Goal: Task Accomplishment & Management: Complete application form

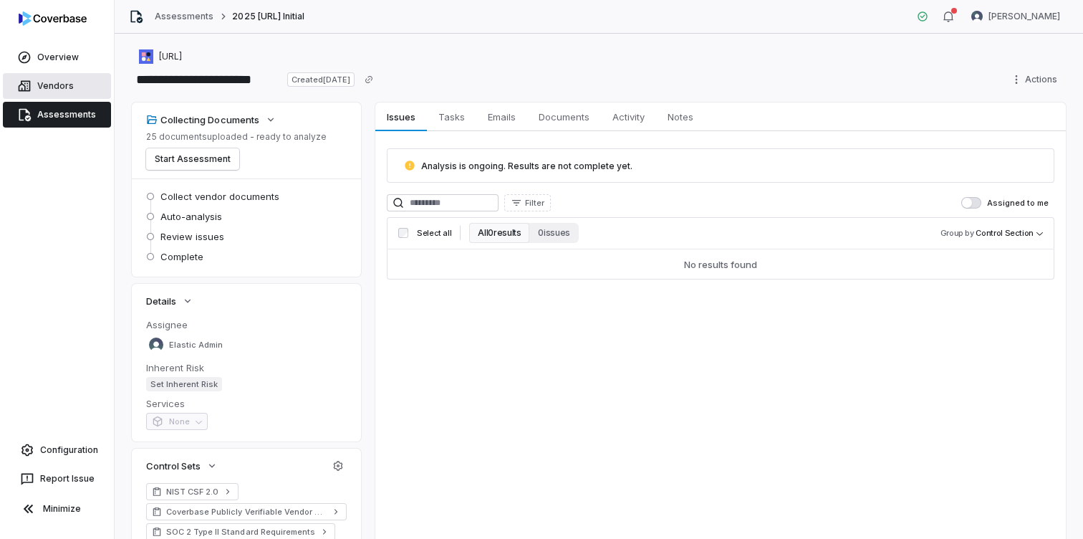
click at [62, 84] on link "Vendors" at bounding box center [57, 86] width 108 height 26
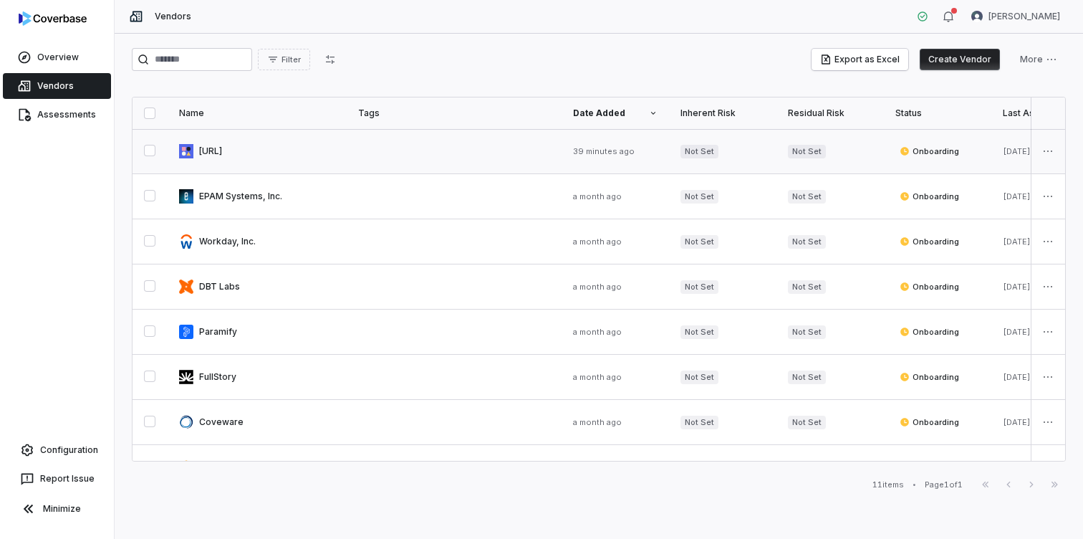
click at [216, 147] on link at bounding box center [257, 151] width 179 height 44
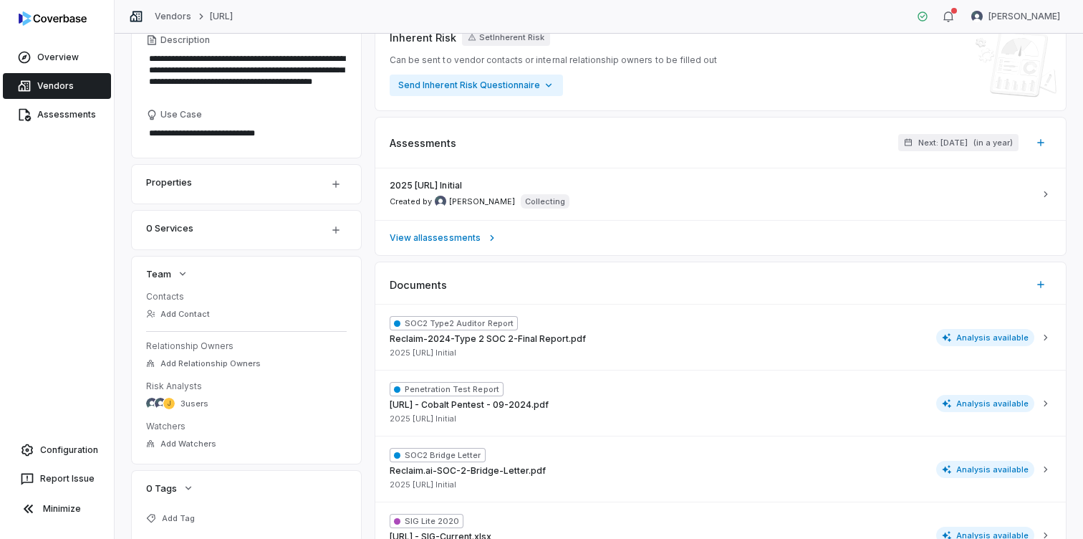
scroll to position [147, 0]
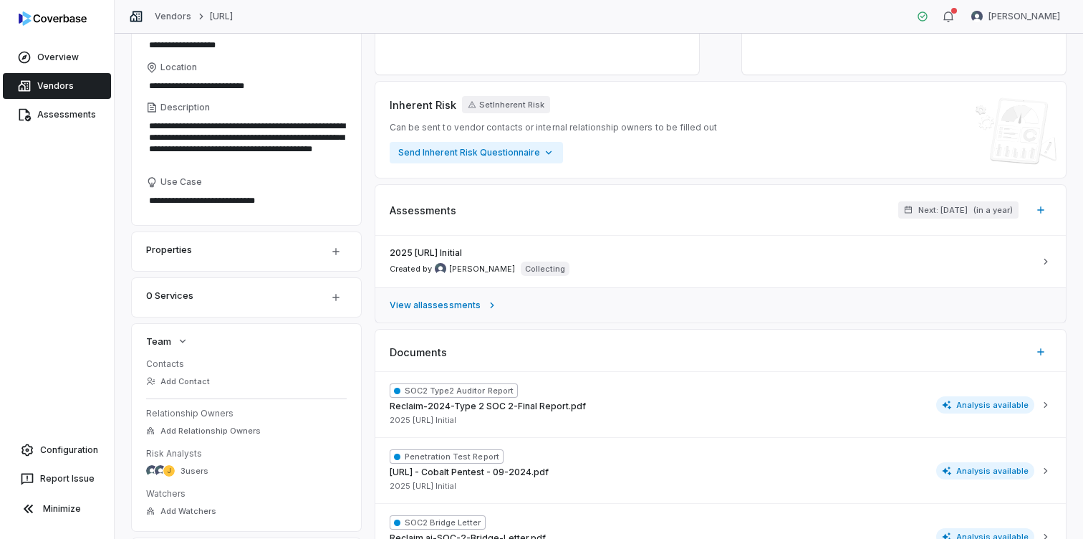
click at [453, 305] on span "View all assessments" at bounding box center [435, 304] width 91 height 11
type textarea "*"
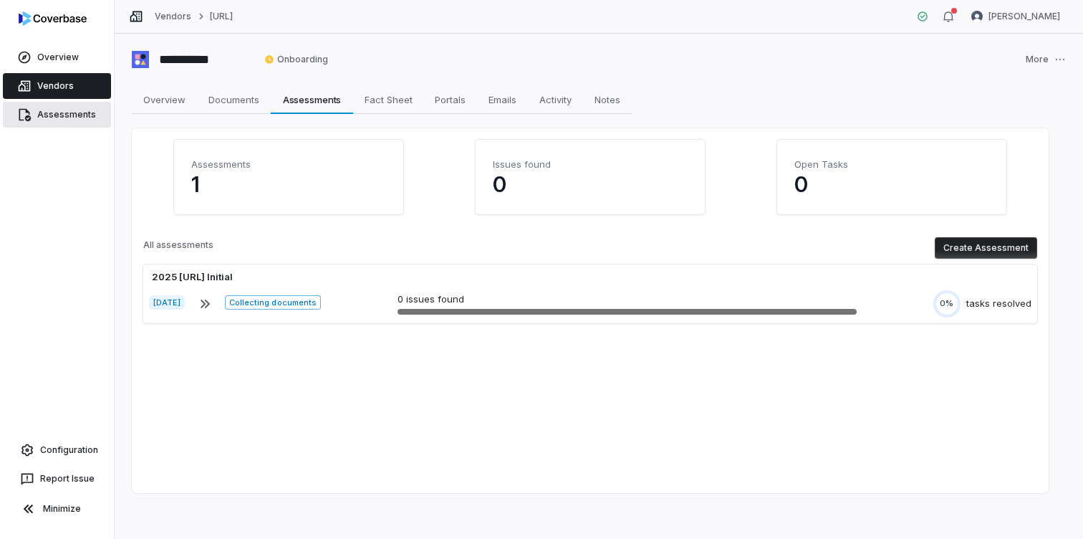
click at [82, 115] on link "Assessments" at bounding box center [57, 115] width 108 height 26
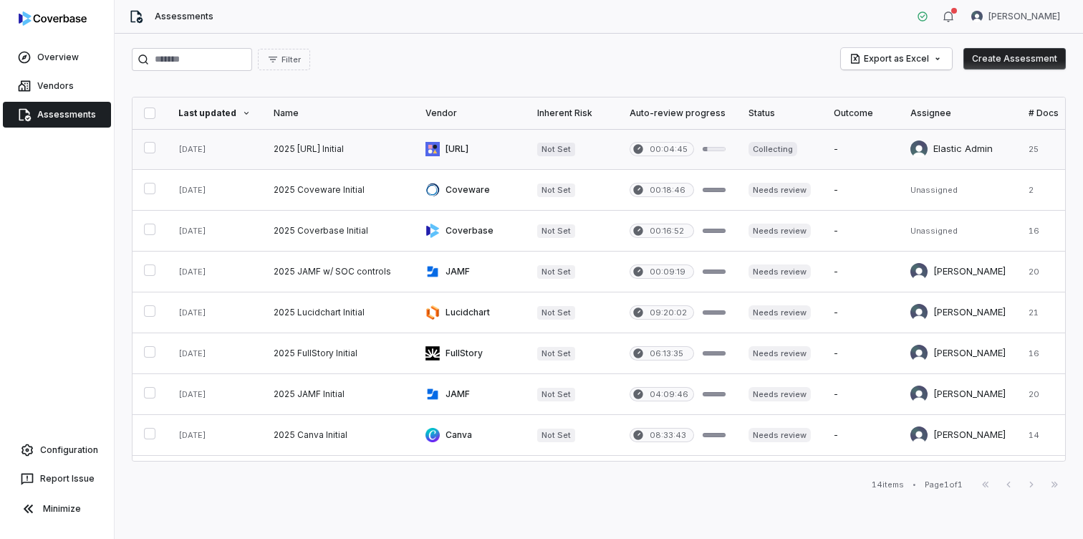
click at [646, 150] on link at bounding box center [677, 149] width 119 height 40
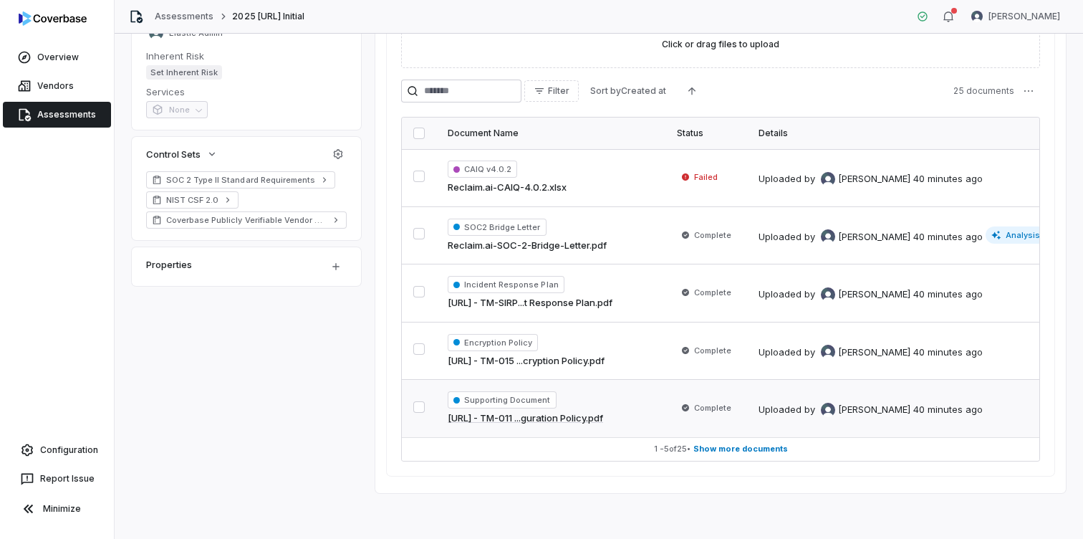
drag, startPoint x: 753, startPoint y: 449, endPoint x: 709, endPoint y: 383, distance: 79.7
click at [753, 449] on span "Show more documents" at bounding box center [740, 448] width 95 height 11
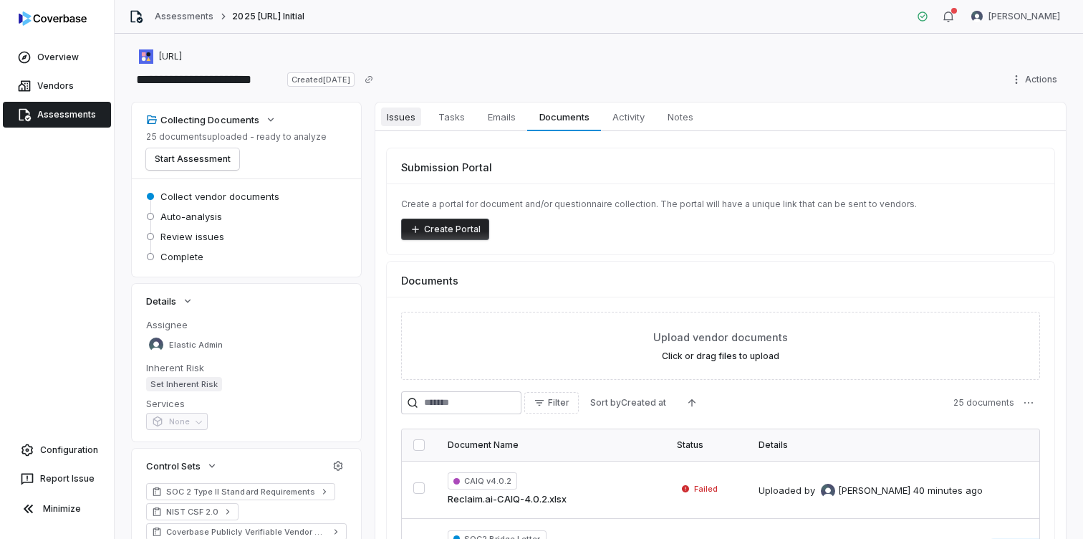
click at [414, 120] on span "Issues" at bounding box center [401, 116] width 40 height 19
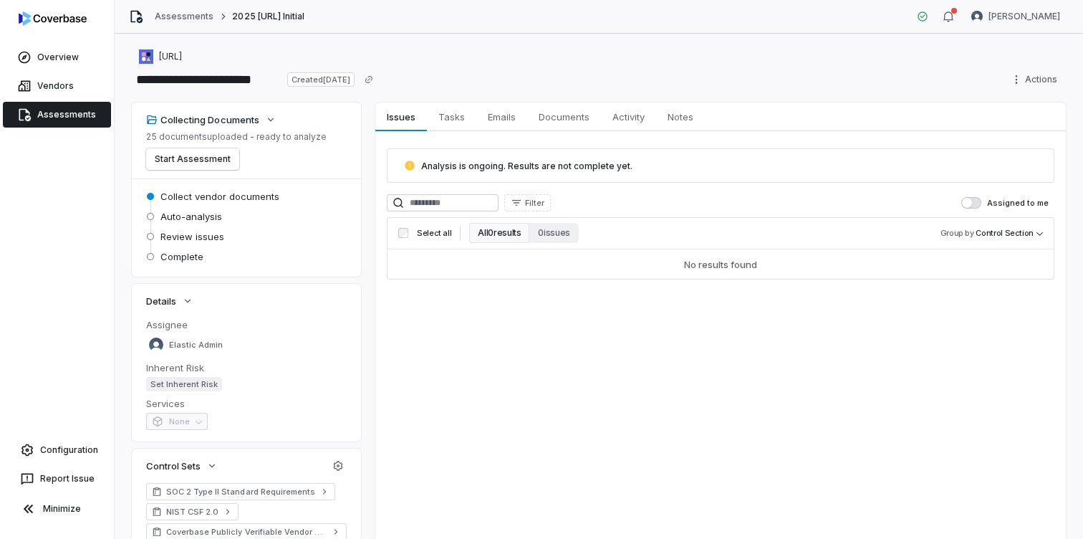
scroll to position [105, 0]
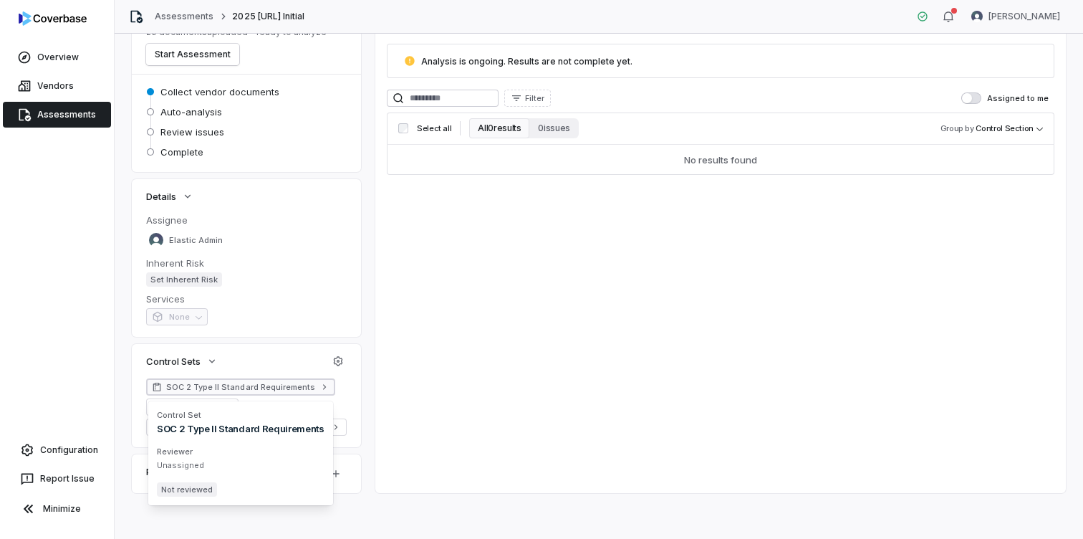
click at [255, 382] on span "SOC 2 Type II Standard Requirements" at bounding box center [240, 386] width 149 height 11
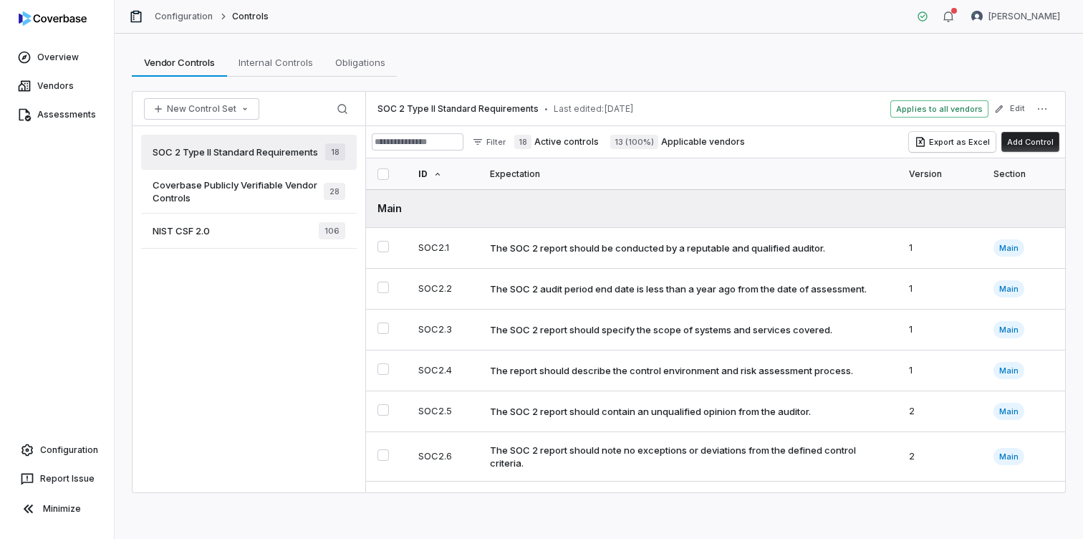
click at [288, 153] on span "SOC 2 Type II Standard Requirements" at bounding box center [235, 151] width 165 height 13
click at [279, 191] on span "Coverbase Publicly Verifiable Vendor Controls" at bounding box center [238, 191] width 171 height 26
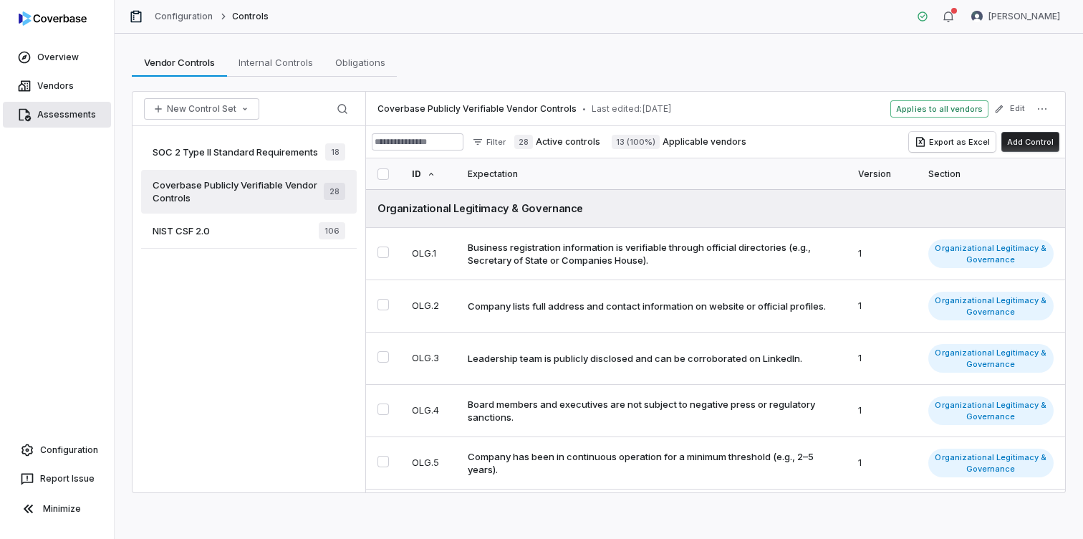
click at [61, 110] on link "Assessments" at bounding box center [57, 115] width 108 height 26
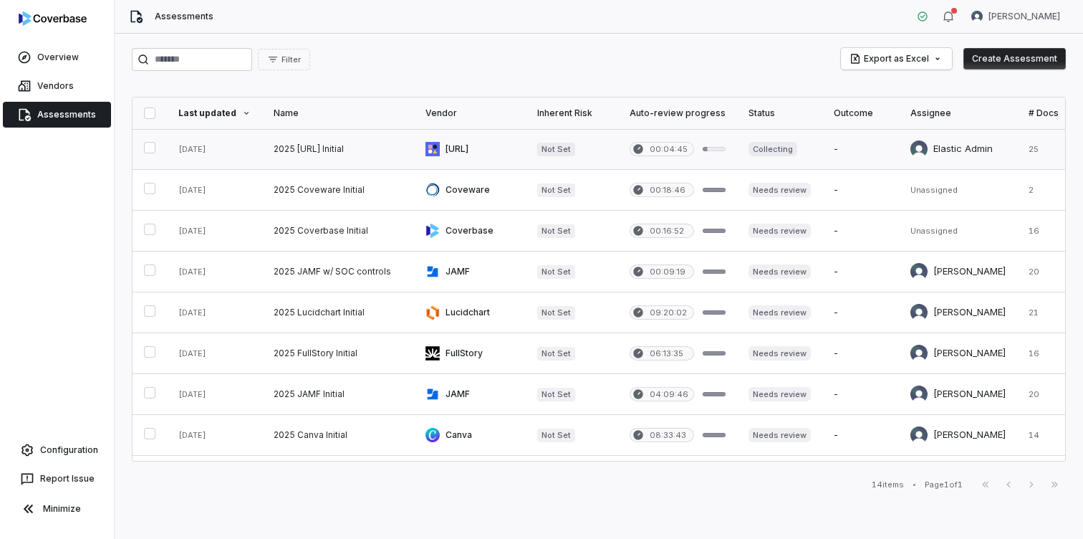
click at [340, 145] on link at bounding box center [338, 149] width 152 height 40
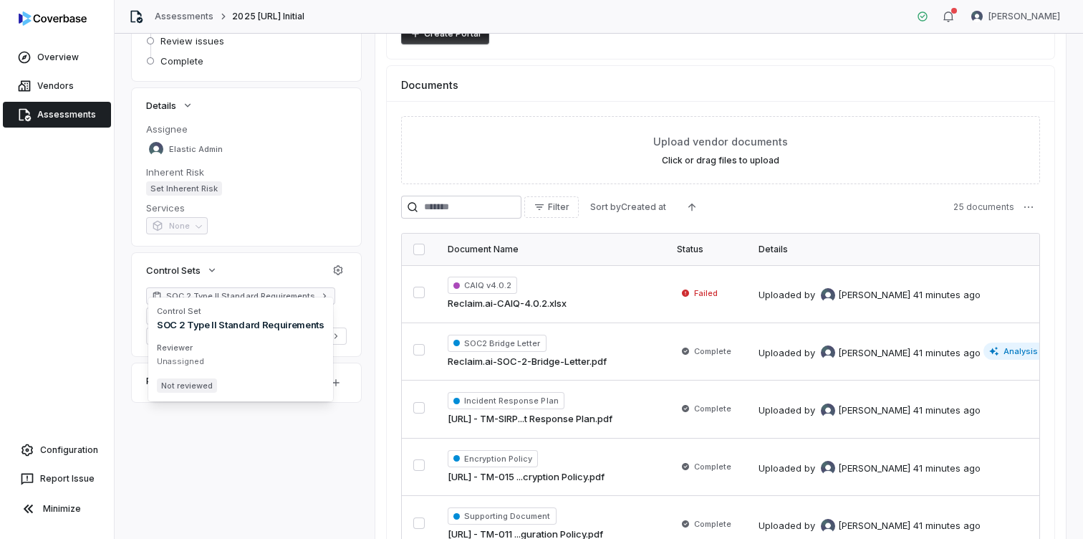
scroll to position [208, 0]
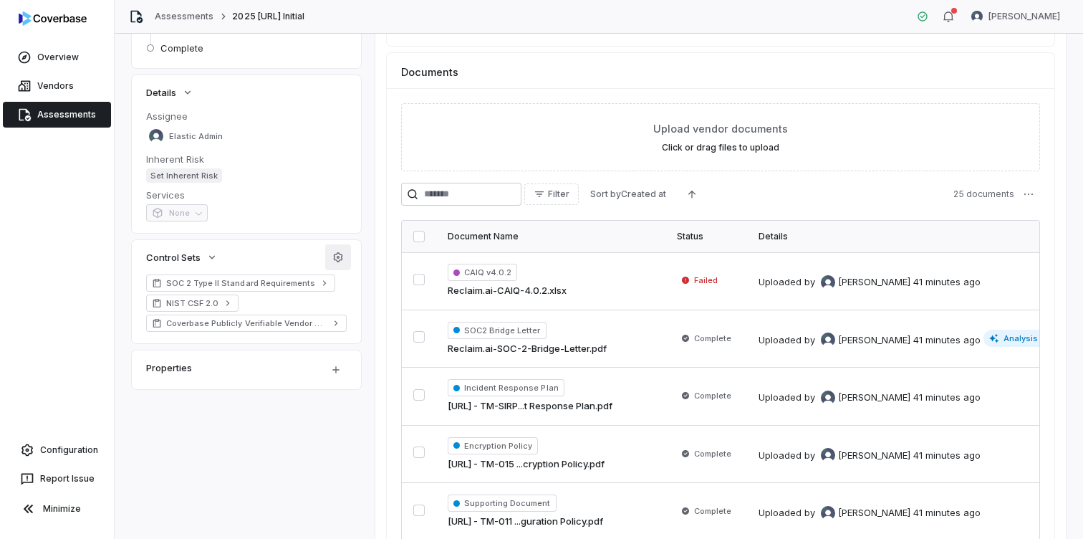
click at [342, 258] on icon "button" at bounding box center [338, 256] width 9 height 9
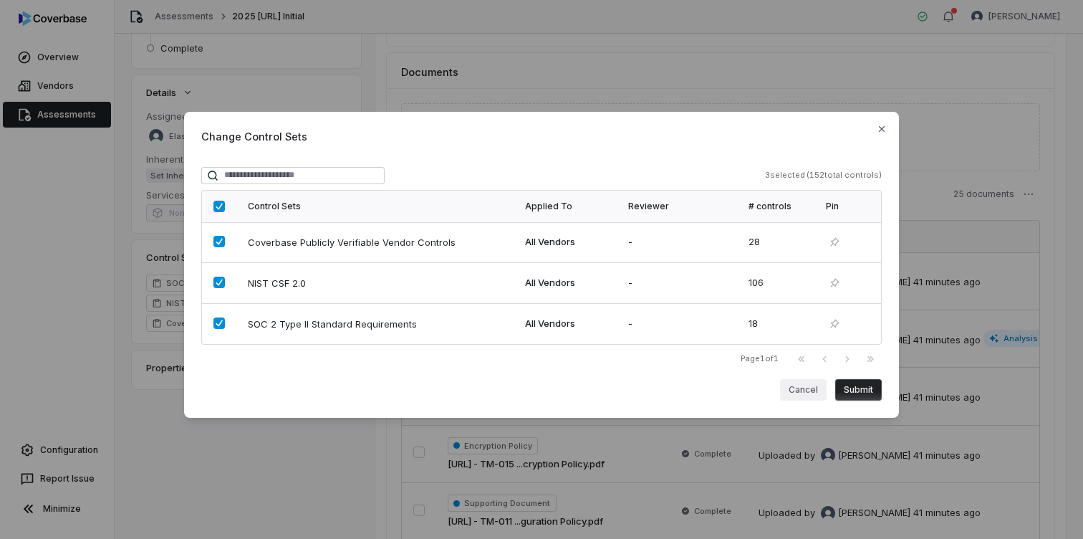
drag, startPoint x: 810, startPoint y: 392, endPoint x: 800, endPoint y: 392, distance: 9.3
click at [809, 392] on button "Cancel" at bounding box center [803, 389] width 47 height 21
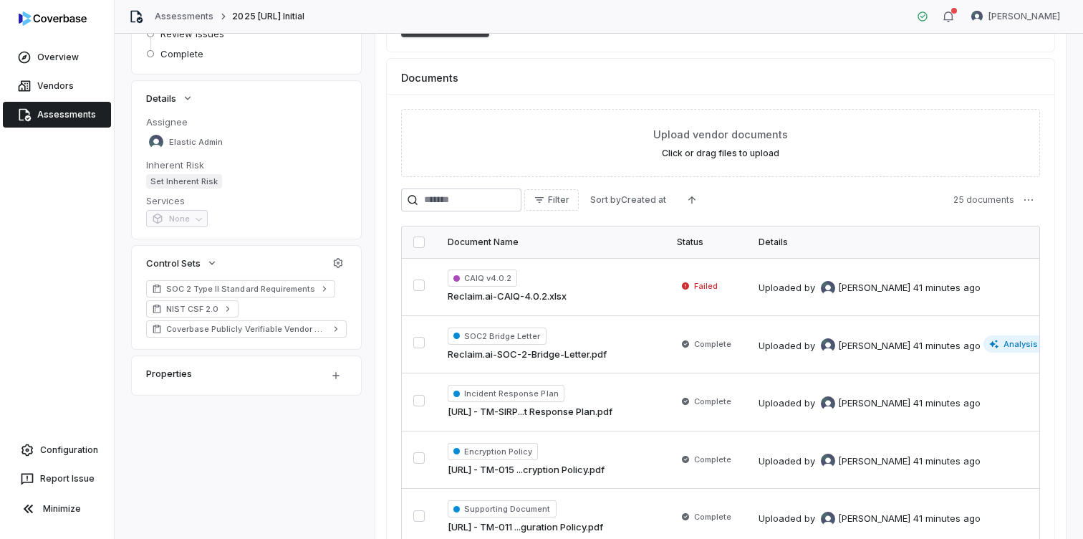
scroll to position [128, 0]
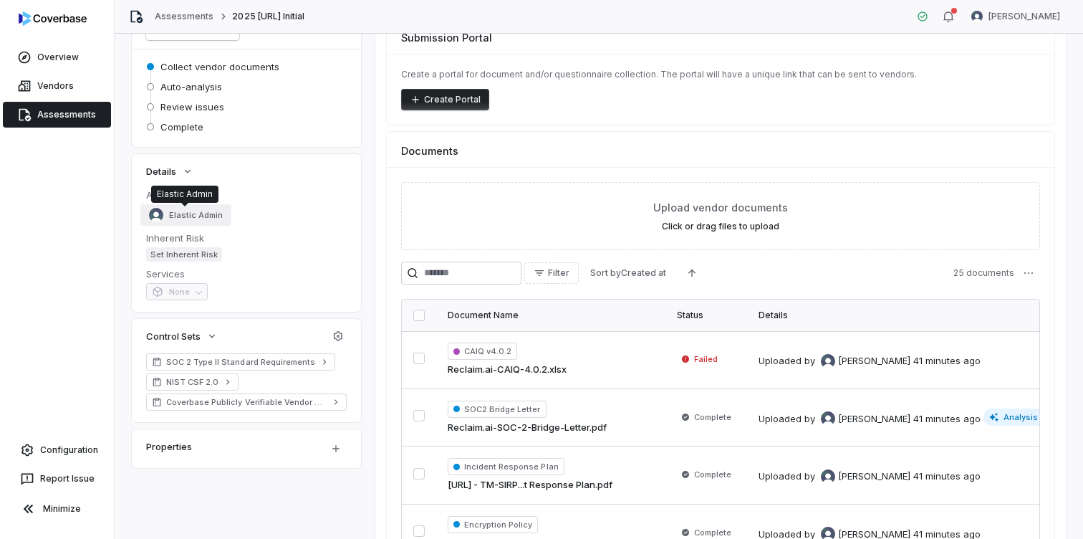
click at [186, 213] on span "Elastic Admin" at bounding box center [196, 215] width 54 height 11
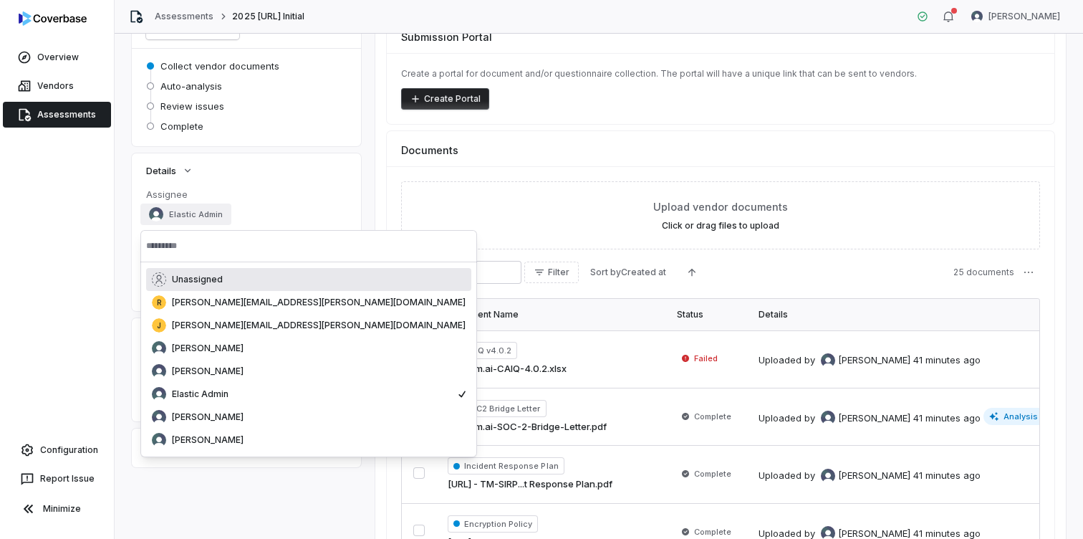
scroll to position [131, 0]
click at [279, 197] on dt "Assignee" at bounding box center [246, 193] width 201 height 13
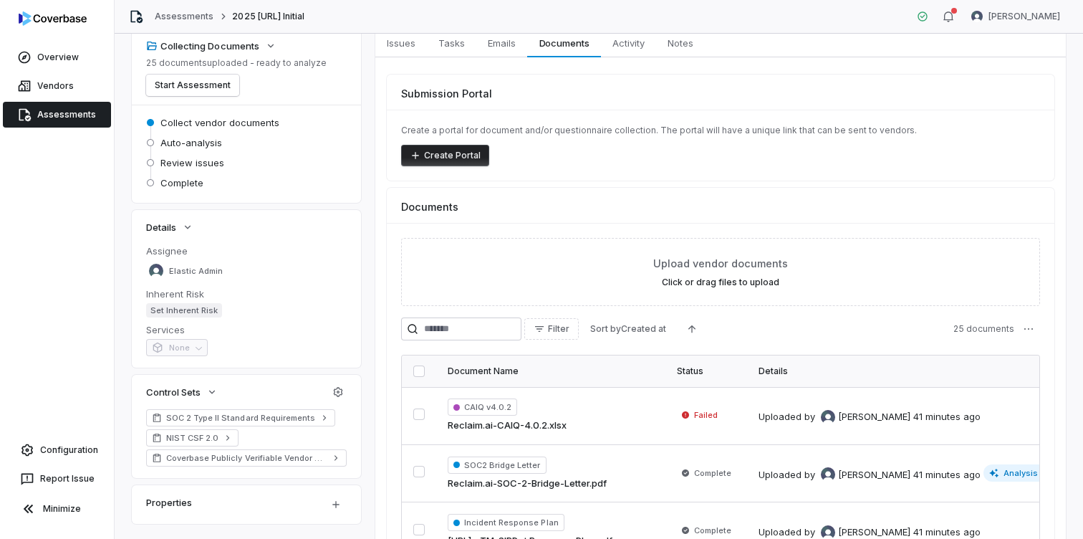
scroll to position [35, 0]
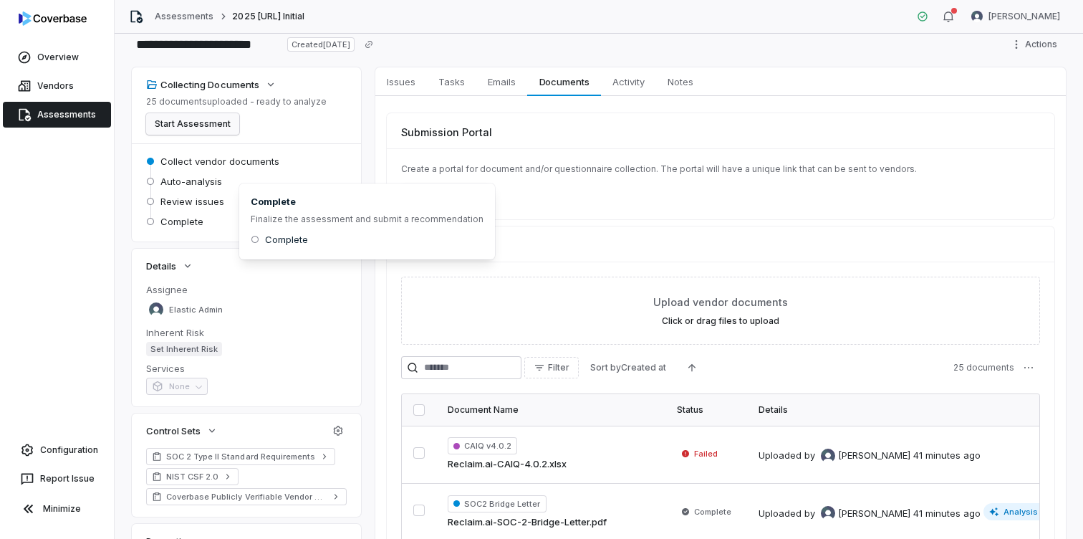
click at [210, 127] on button "Start Assessment" at bounding box center [192, 123] width 93 height 21
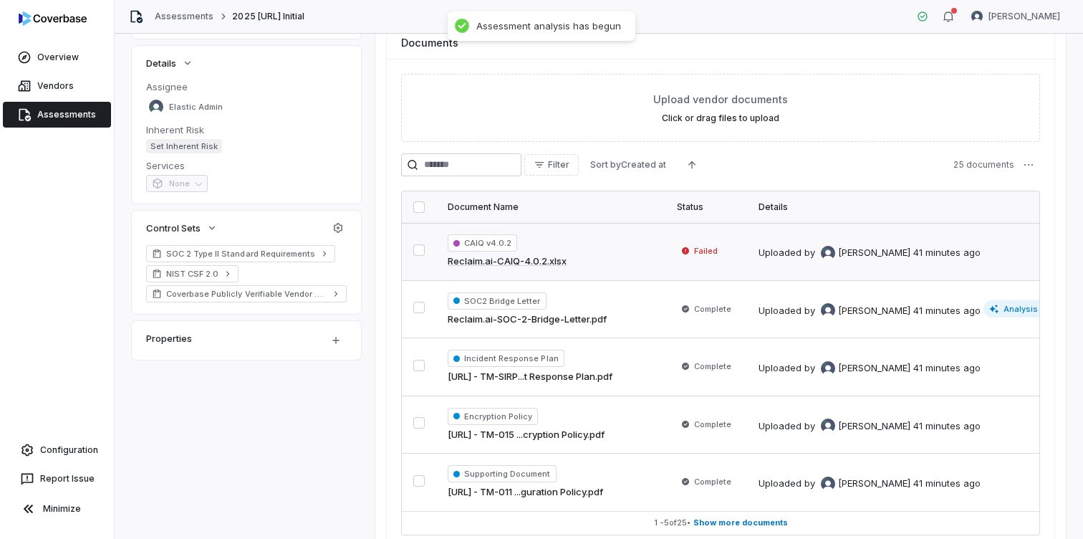
scroll to position [0, 0]
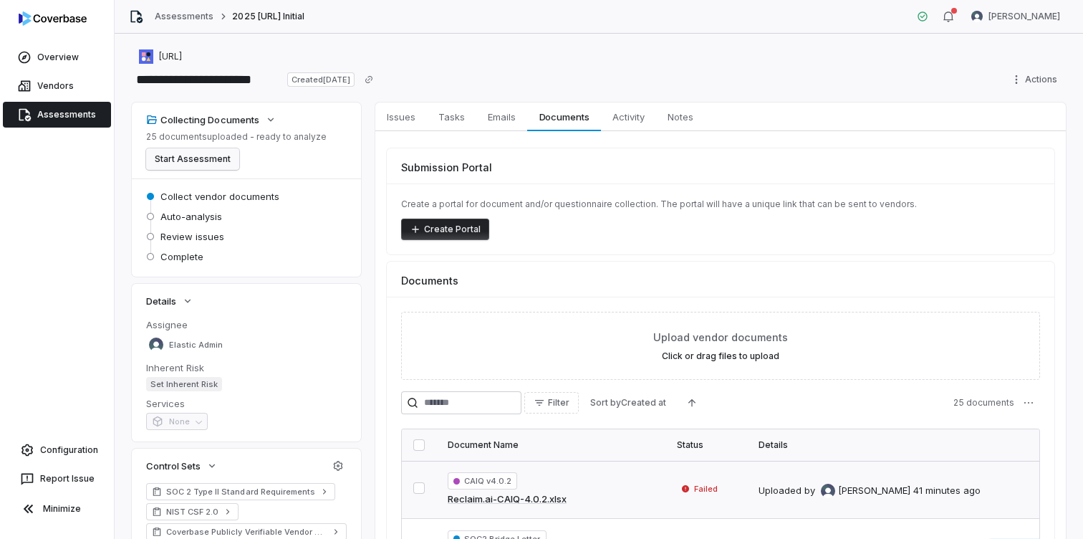
click at [208, 161] on button "Start Assessment" at bounding box center [192, 158] width 93 height 21
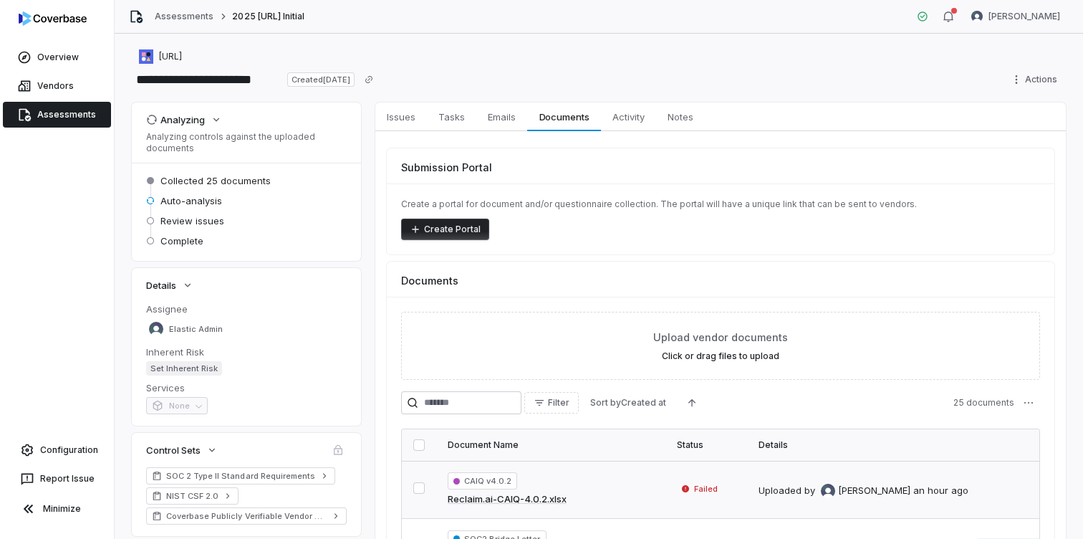
click at [236, 178] on body "**********" at bounding box center [541, 269] width 1083 height 539
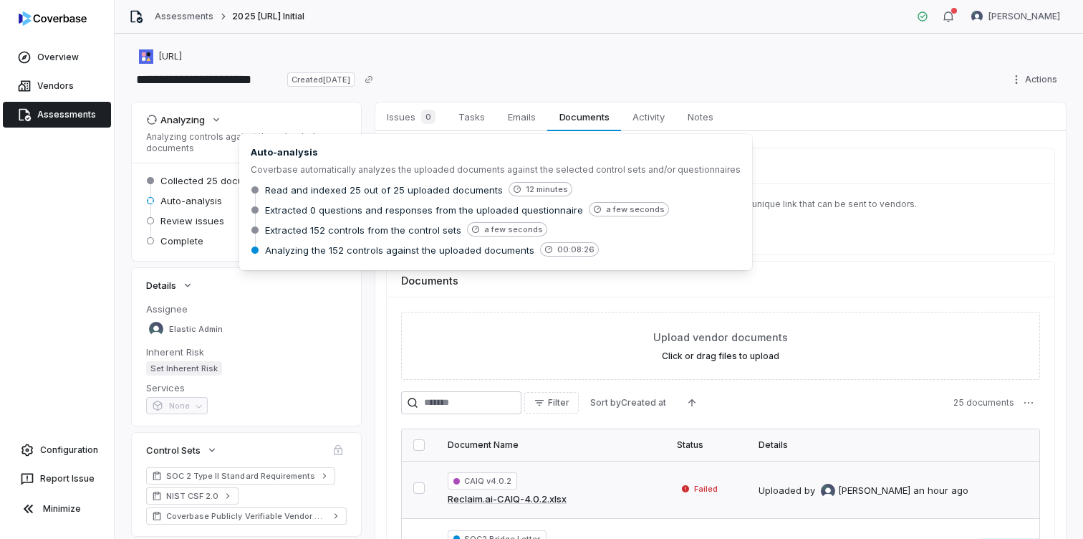
click at [361, 363] on div "Analyzing Analyzing controls against the uploaded documents Collected 25 docume…" at bounding box center [599, 453] width 934 height 702
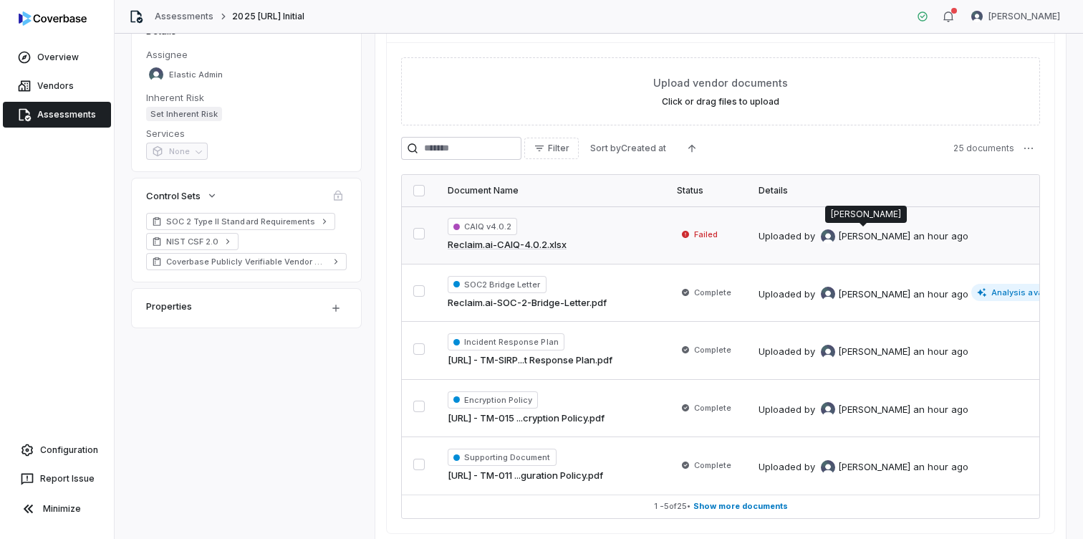
scroll to position [312, 0]
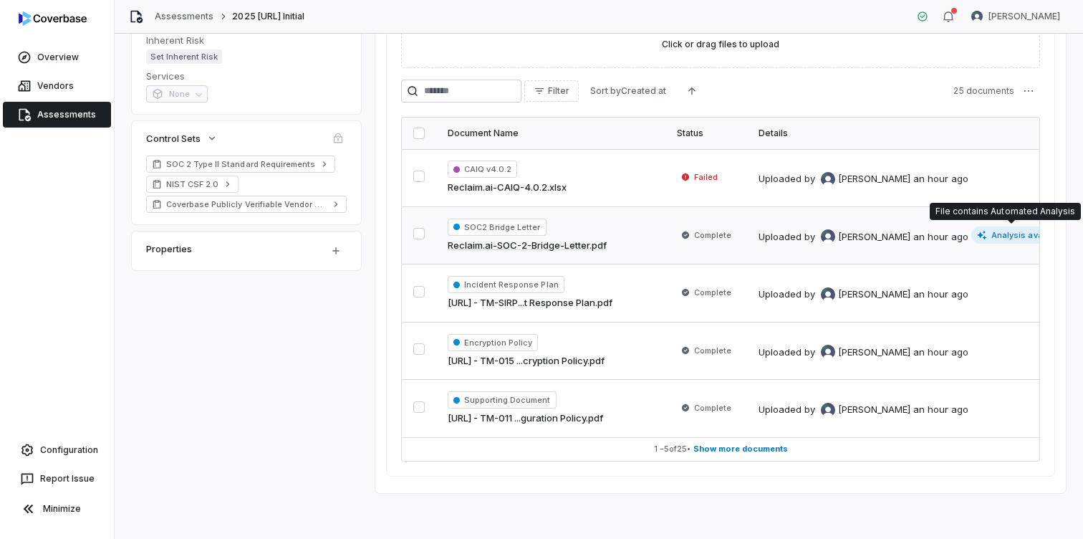
click at [1021, 236] on span "Analysis available" at bounding box center [1020, 234] width 99 height 17
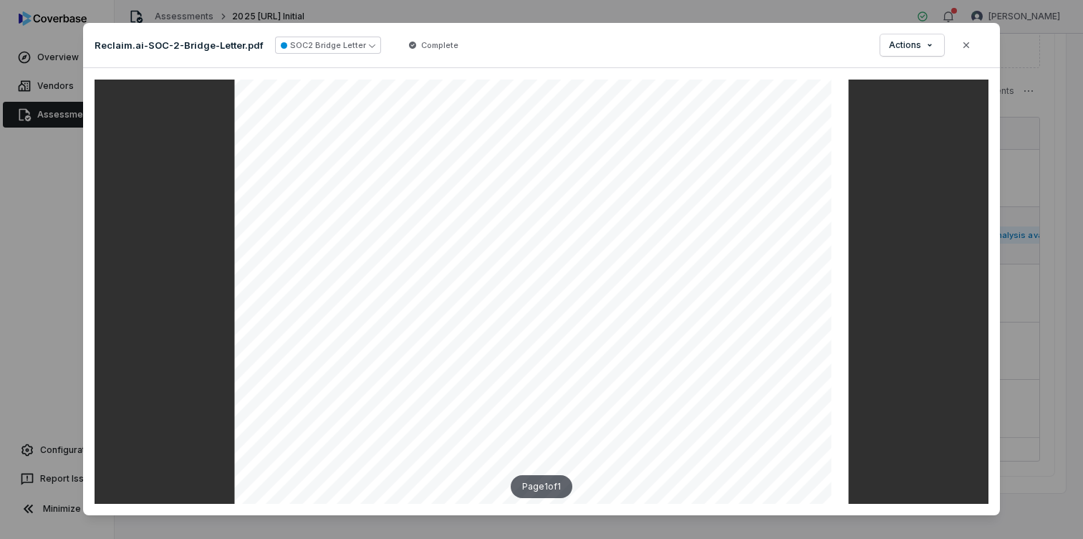
scroll to position [9, 0]
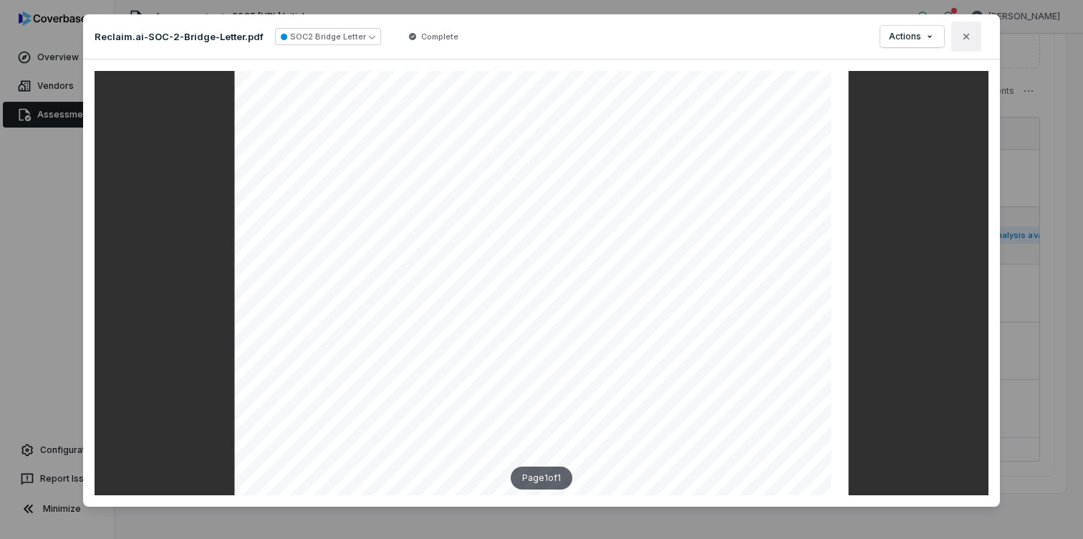
click at [964, 36] on icon "button" at bounding box center [966, 36] width 11 height 11
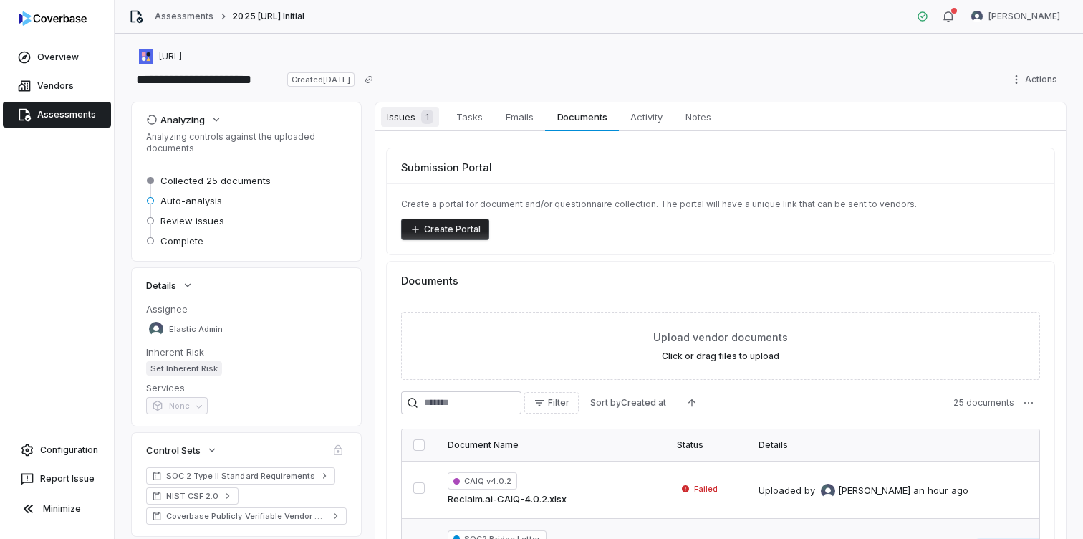
click at [425, 118] on span "1" at bounding box center [427, 117] width 12 height 14
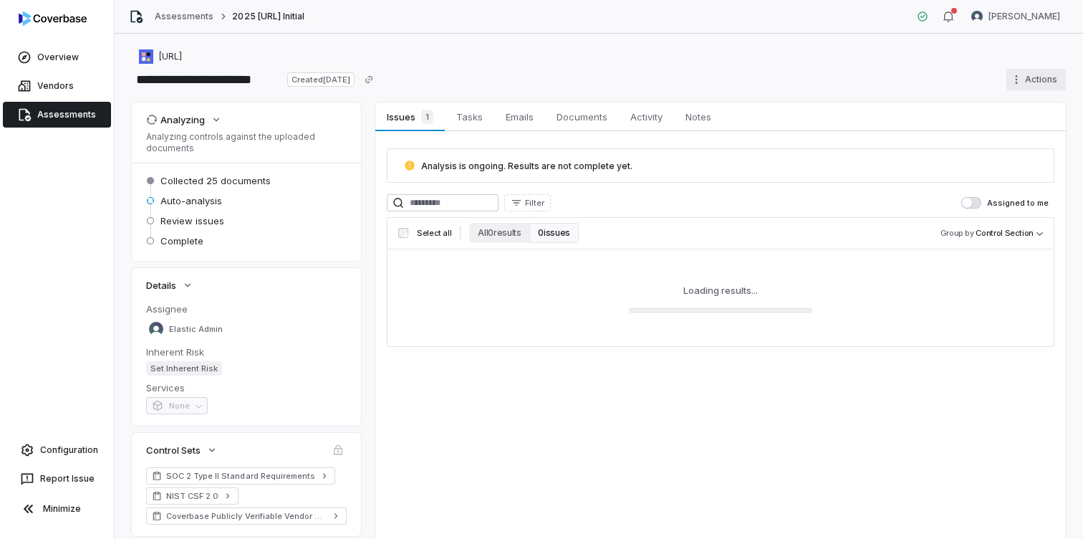
click at [1038, 80] on html "**********" at bounding box center [541, 269] width 1083 height 539
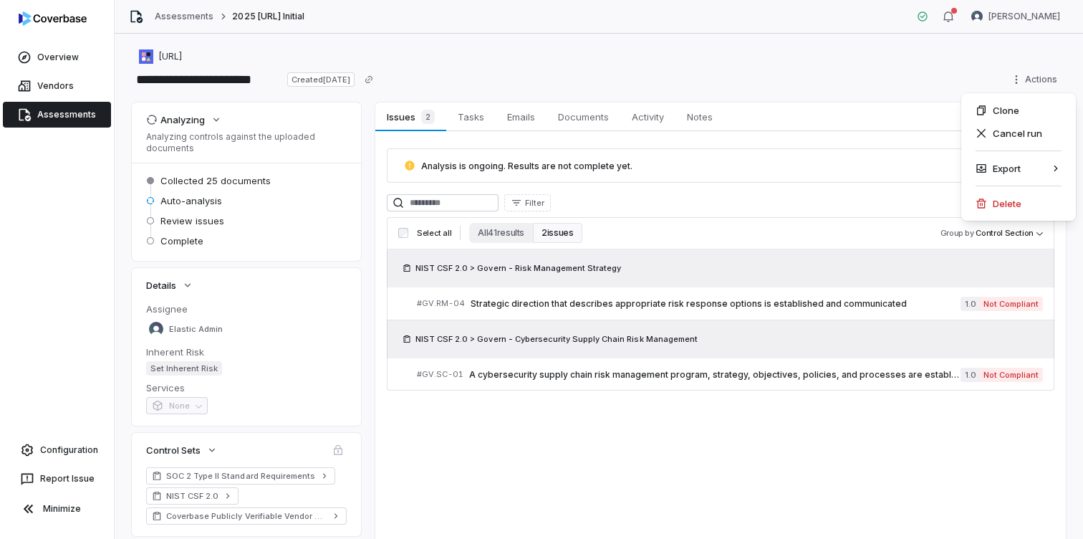
click at [734, 239] on html "**********" at bounding box center [541, 269] width 1083 height 539
click at [495, 235] on button "All 41 results" at bounding box center [501, 233] width 64 height 20
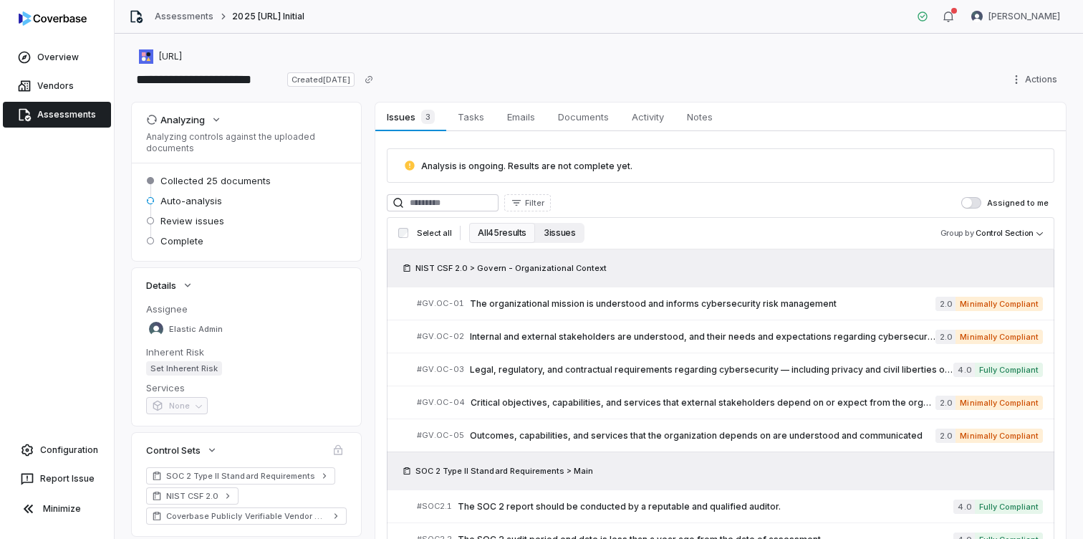
click at [566, 234] on button "3 issues" at bounding box center [559, 233] width 49 height 20
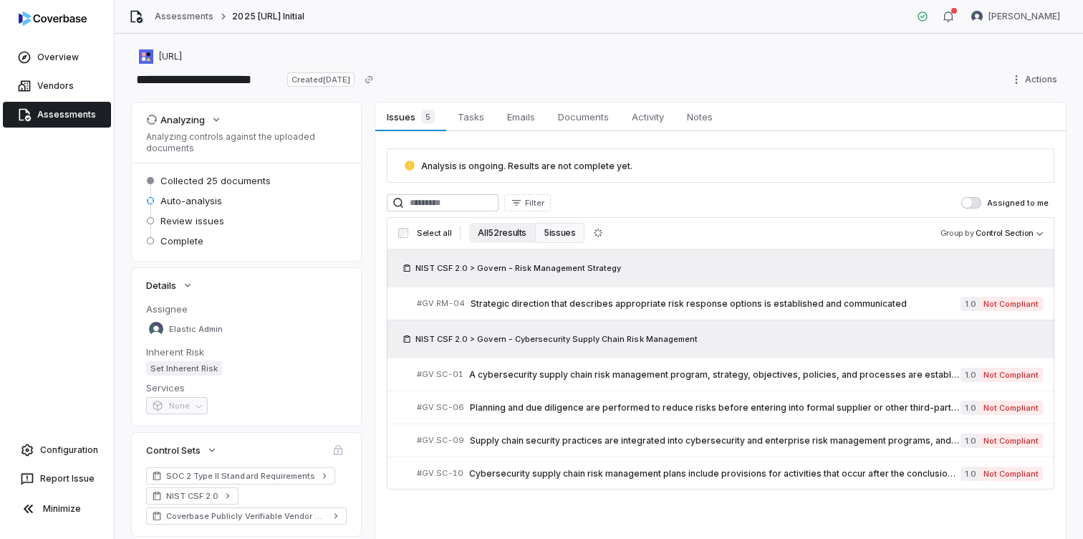
click at [505, 236] on button "All 52 results" at bounding box center [502, 233] width 66 height 20
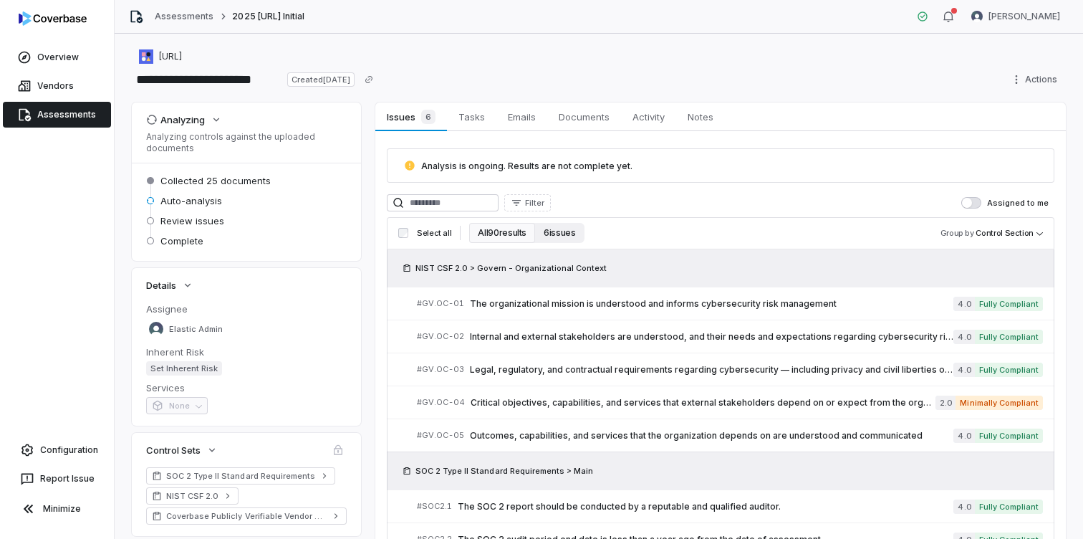
click at [559, 235] on button "6 issues" at bounding box center [559, 233] width 49 height 20
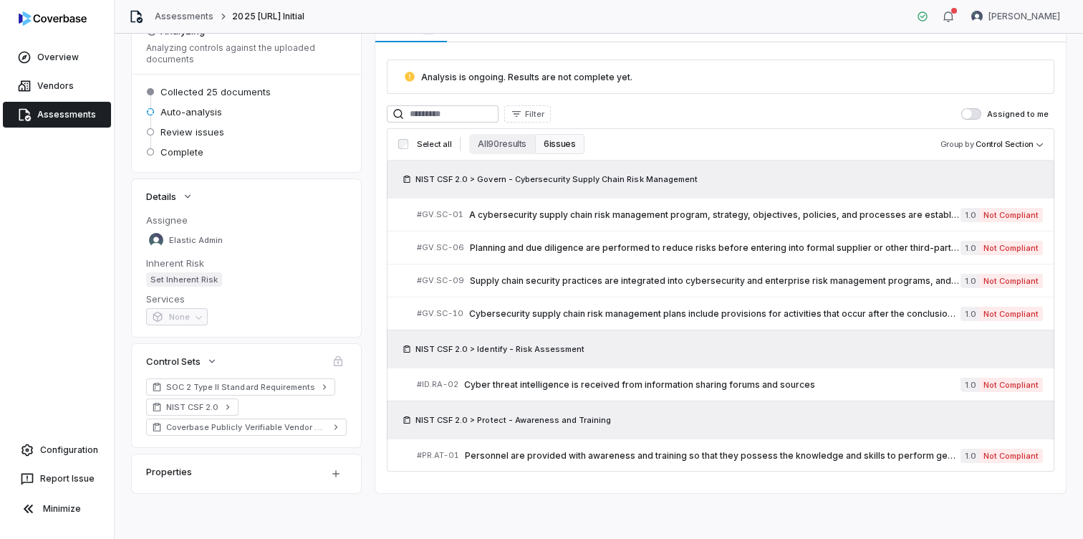
scroll to position [89, 0]
click at [839, 451] on span "Personnel are provided with awareness and training so that they possess the kno…" at bounding box center [713, 455] width 496 height 11
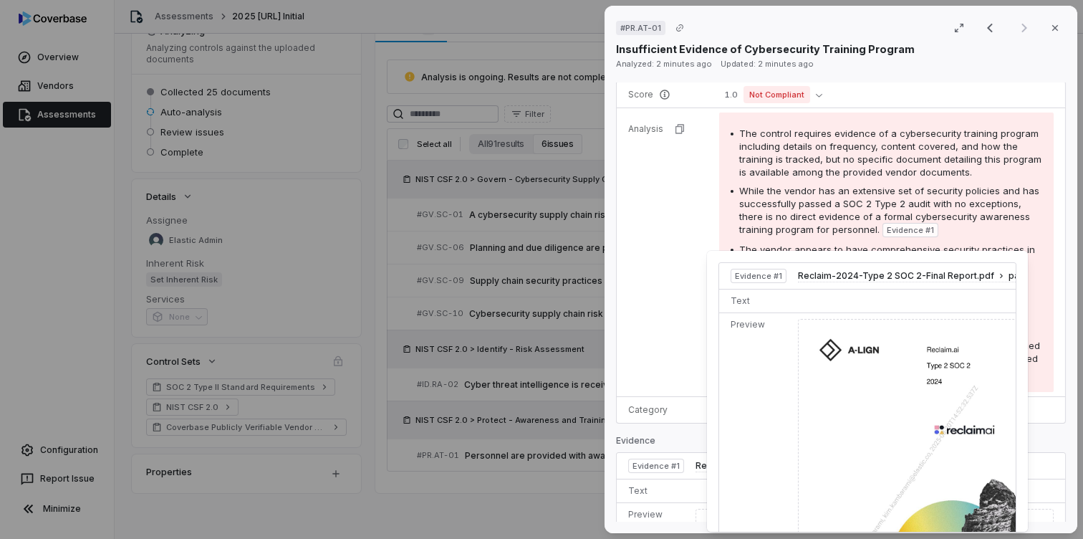
scroll to position [249, 0]
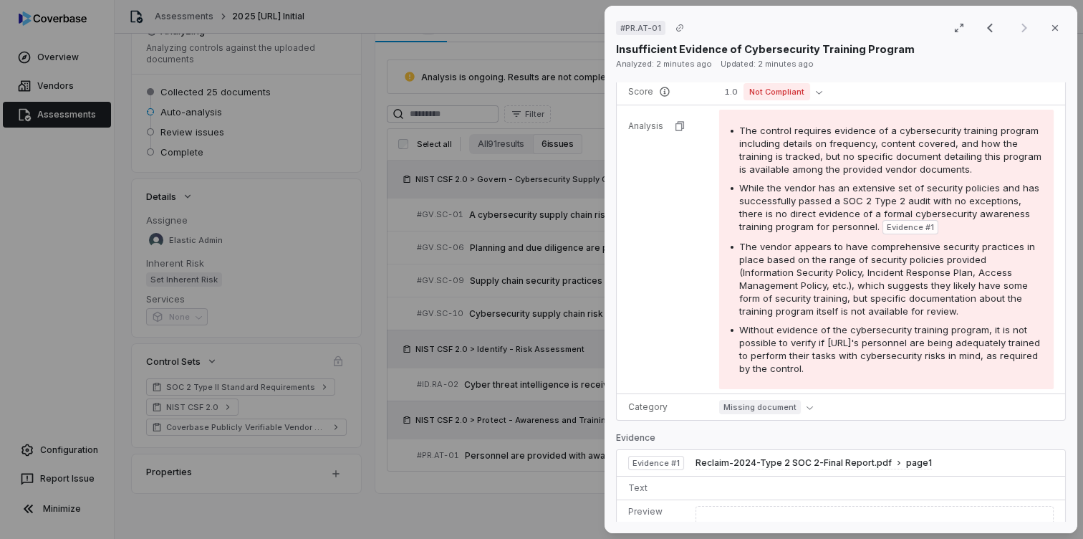
drag, startPoint x: 1048, startPoint y: 24, endPoint x: 1029, endPoint y: 43, distance: 27.4
click at [1048, 24] on button "Close" at bounding box center [1055, 28] width 30 height 30
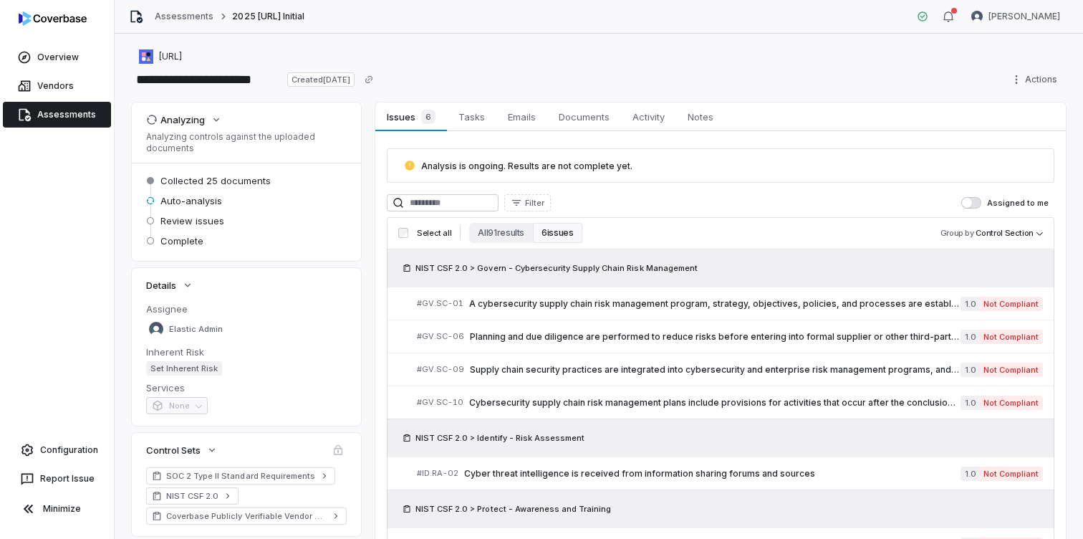
scroll to position [2, 0]
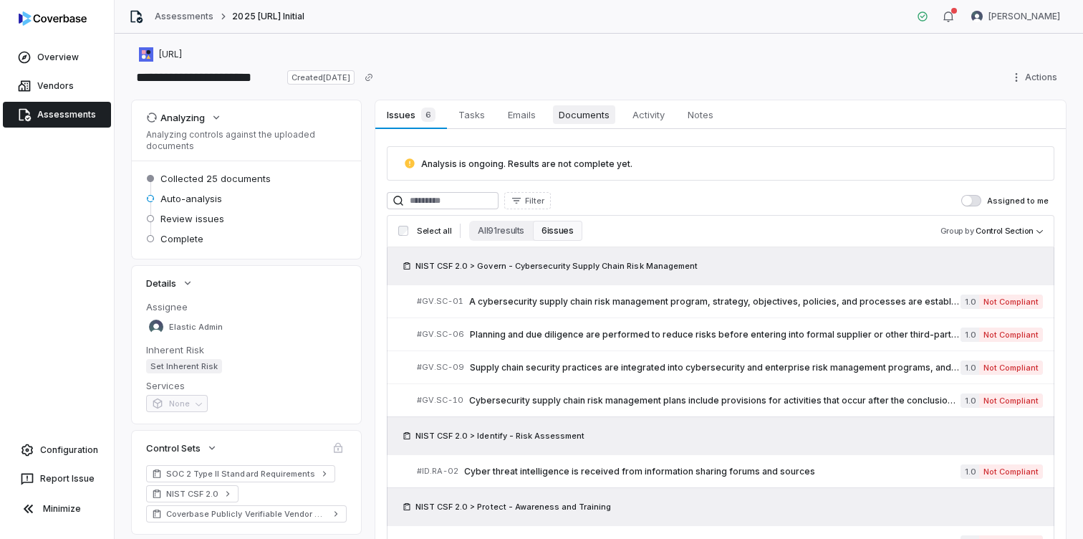
click at [595, 118] on span "Documents" at bounding box center [584, 114] width 62 height 19
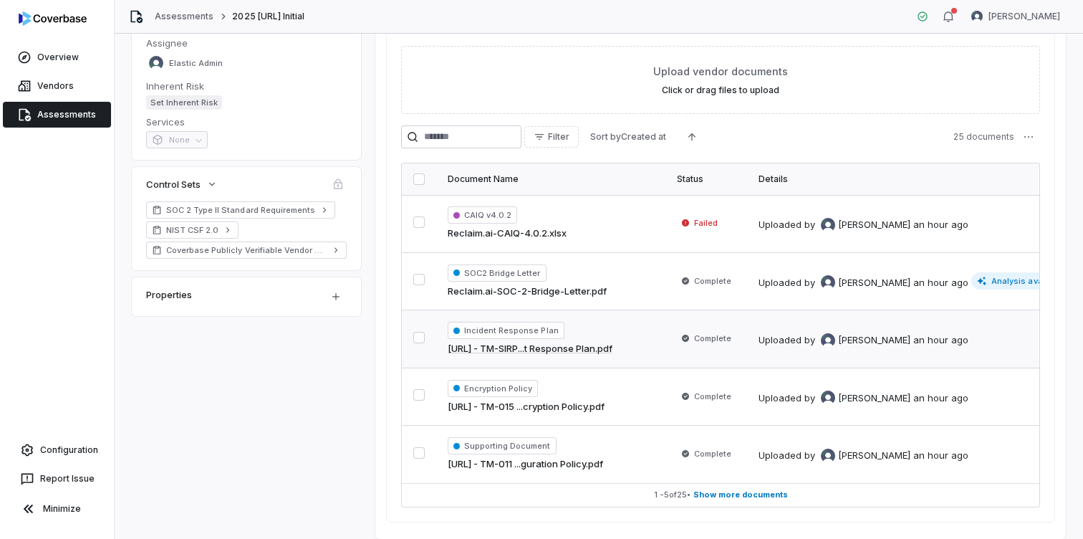
scroll to position [312, 0]
